Goal: Register for event/course

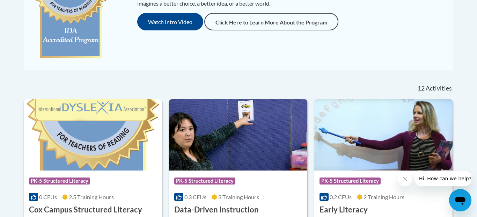
scroll to position [220, 0]
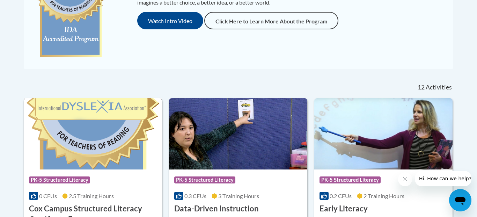
click at [92, 144] on img at bounding box center [93, 133] width 138 height 71
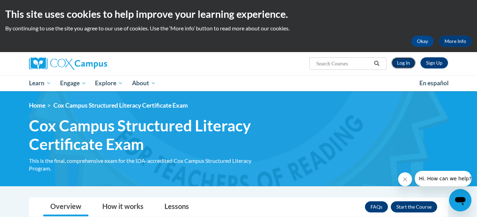
click at [408, 63] on link "Log In" at bounding box center [403, 62] width 24 height 11
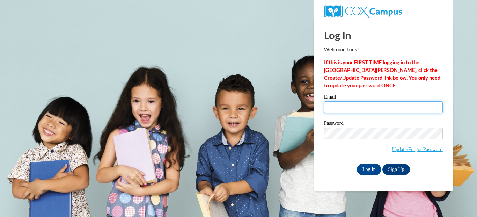
click at [372, 107] on input "Email" at bounding box center [383, 107] width 119 height 12
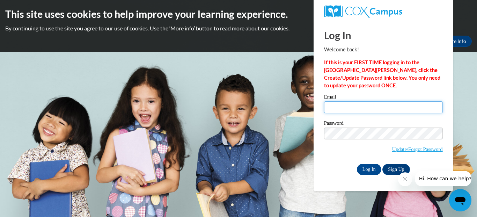
click at [352, 108] on input "Email" at bounding box center [383, 107] width 119 height 12
type input "emmarowe27@icloud.com"
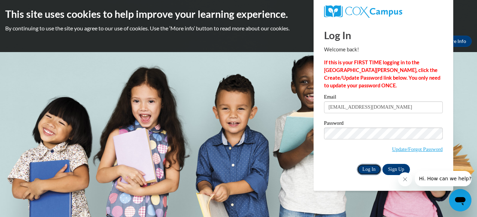
click at [370, 167] on input "Log In" at bounding box center [369, 169] width 24 height 11
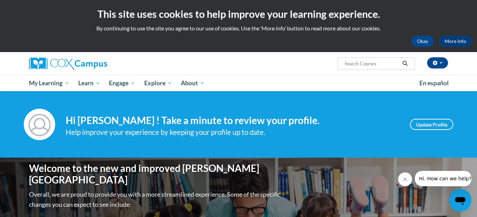
scroll to position [2, 0]
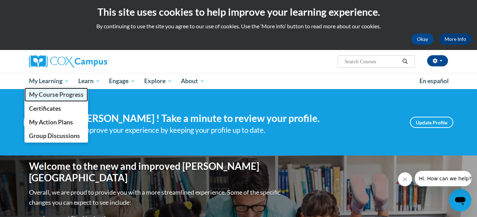
click at [61, 91] on span "My Course Progress" at bounding box center [56, 94] width 54 height 7
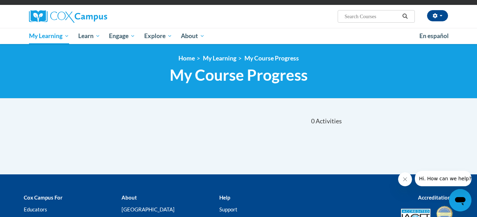
scroll to position [42, 0]
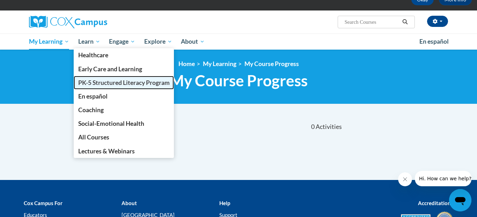
click at [117, 85] on span "PK-5 Structured Literacy Program" at bounding box center [123, 82] width 91 height 7
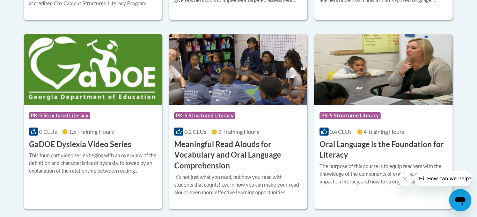
scroll to position [457, 0]
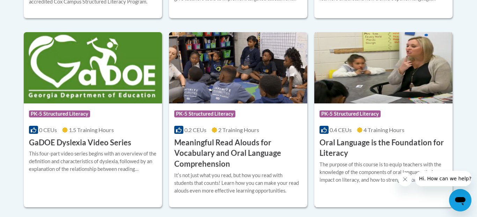
click at [377, 144] on h3 "Oral Language is the Foundation for Literacy" at bounding box center [383, 148] width 128 height 22
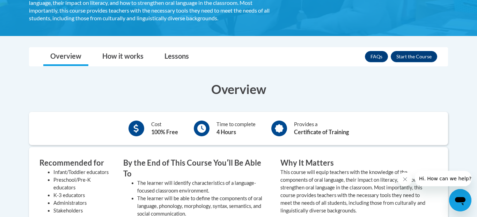
scroll to position [171, 0]
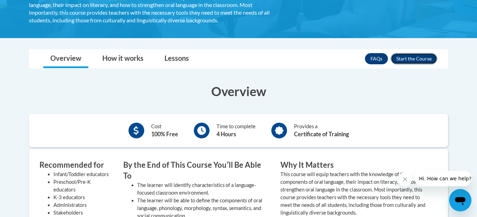
click at [418, 61] on button "Enroll" at bounding box center [414, 58] width 46 height 11
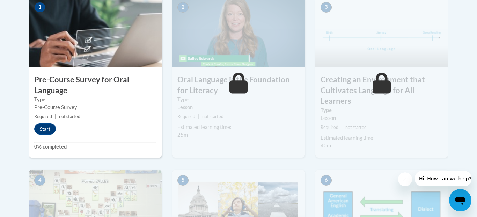
scroll to position [237, 0]
click at [51, 128] on button "Start" at bounding box center [45, 129] width 22 height 11
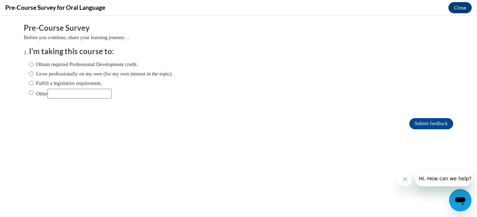
scroll to position [0, 0]
click at [84, 66] on label "Obtain required Professional Development credit." at bounding box center [83, 64] width 109 height 8
click at [34, 66] on input "Obtain required Professional Development credit." at bounding box center [31, 64] width 5 height 8
radio input "true"
click at [412, 126] on input "Submit feedback" at bounding box center [431, 123] width 44 height 11
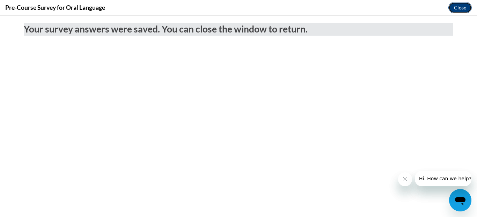
click at [465, 5] on button "Close" at bounding box center [459, 7] width 23 height 11
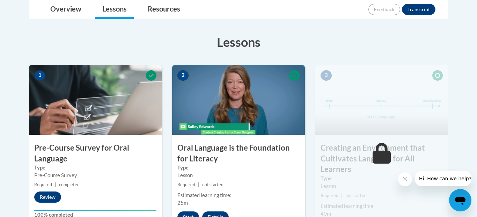
scroll to position [154, 0]
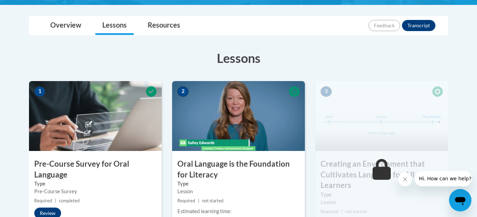
click at [234, 168] on h3 "Oral Language is the Foundation for Literacy" at bounding box center [238, 169] width 133 height 22
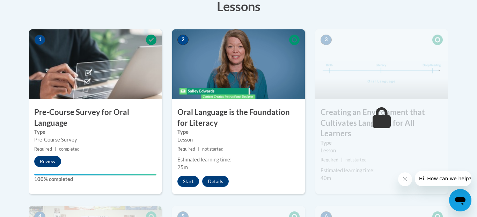
scroll to position [222, 0]
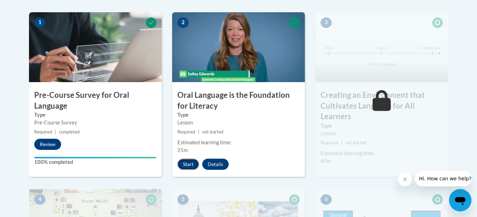
click at [192, 163] on button "Start" at bounding box center [188, 163] width 22 height 11
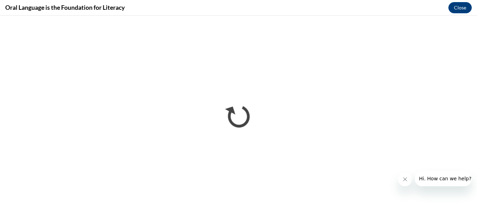
scroll to position [0, 0]
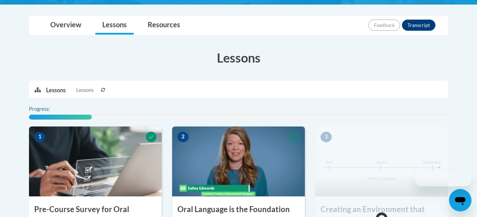
scroll to position [162, 0]
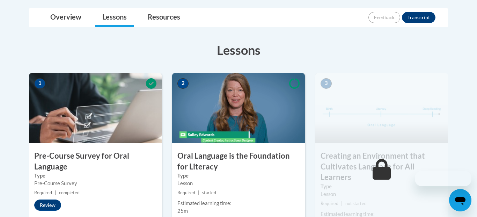
click at [232, 120] on img at bounding box center [238, 108] width 133 height 70
click at [218, 155] on h3 "Oral Language is the Foundation for Literacy" at bounding box center [238, 161] width 133 height 22
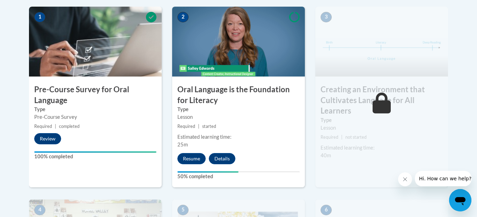
scroll to position [231, 0]
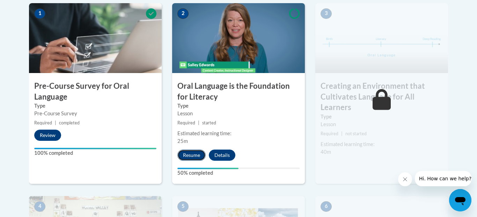
click at [195, 156] on button "Resume" at bounding box center [191, 154] width 28 height 11
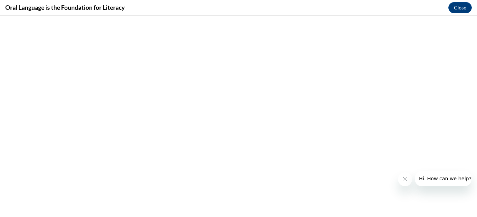
click at [401, 179] on button "Close message from company" at bounding box center [405, 179] width 14 height 14
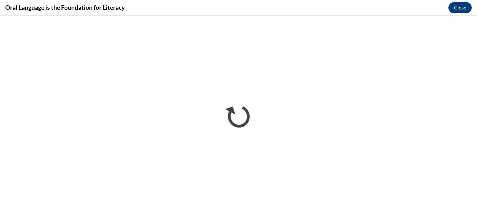
scroll to position [0, 0]
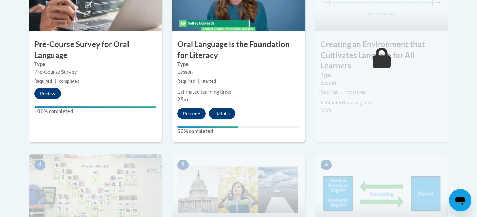
scroll to position [215, 0]
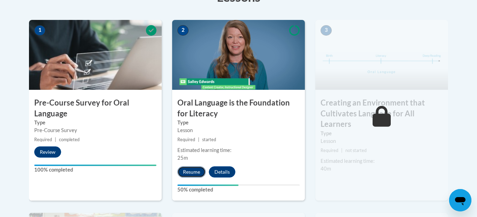
click at [189, 168] on button "Resume" at bounding box center [191, 171] width 28 height 11
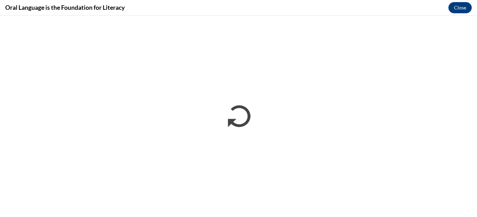
scroll to position [0, 0]
